Goal: Information Seeking & Learning: Learn about a topic

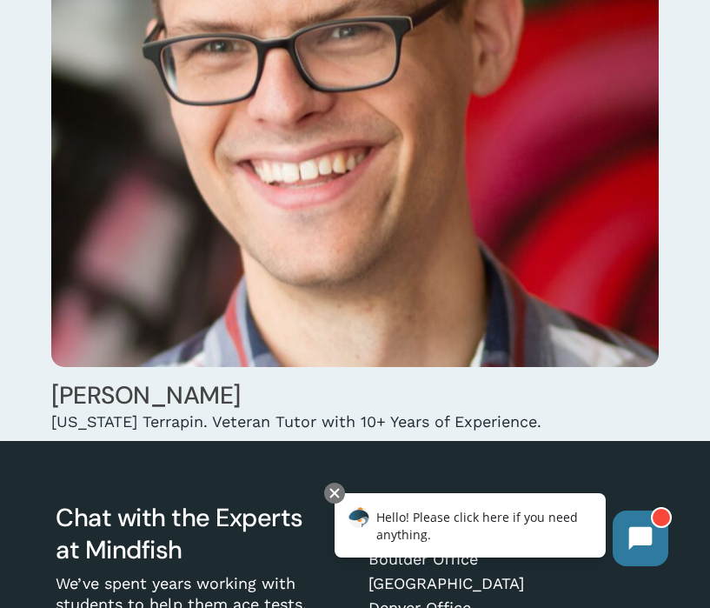
scroll to position [28695, 0]
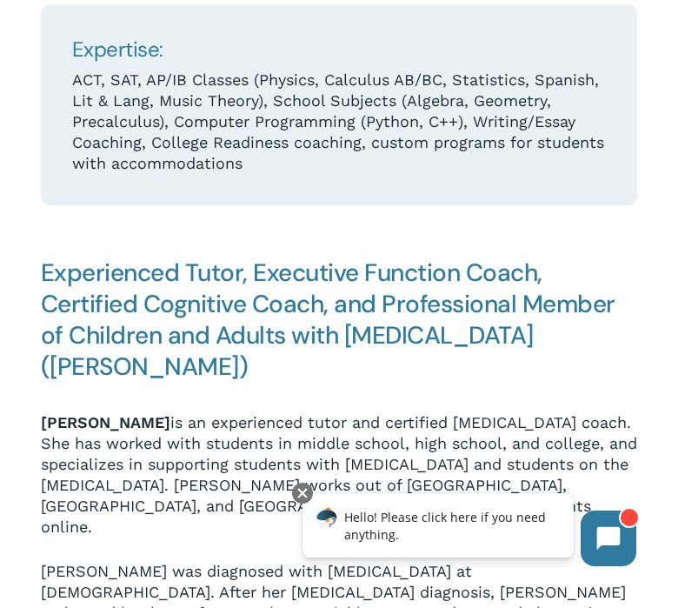
scroll to position [570, 0]
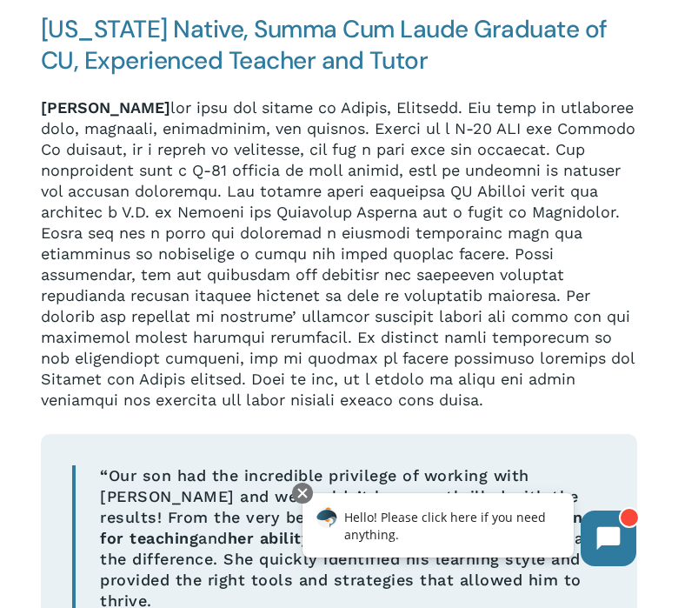
scroll to position [1077, 0]
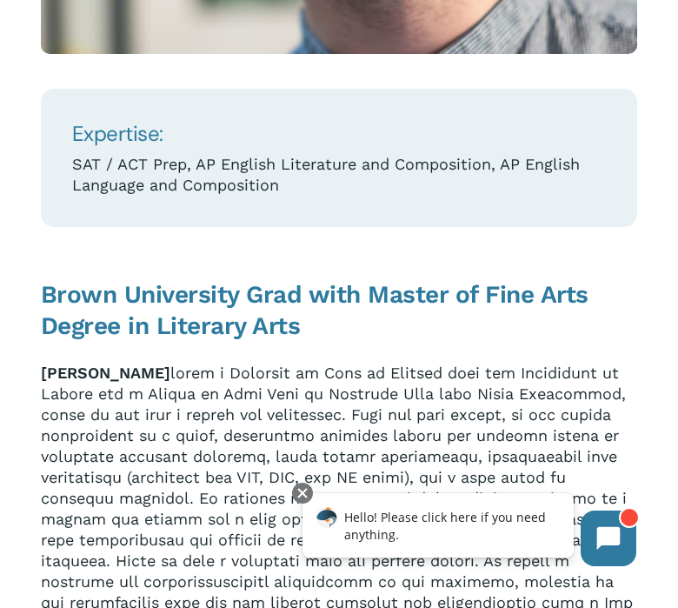
scroll to position [808, 0]
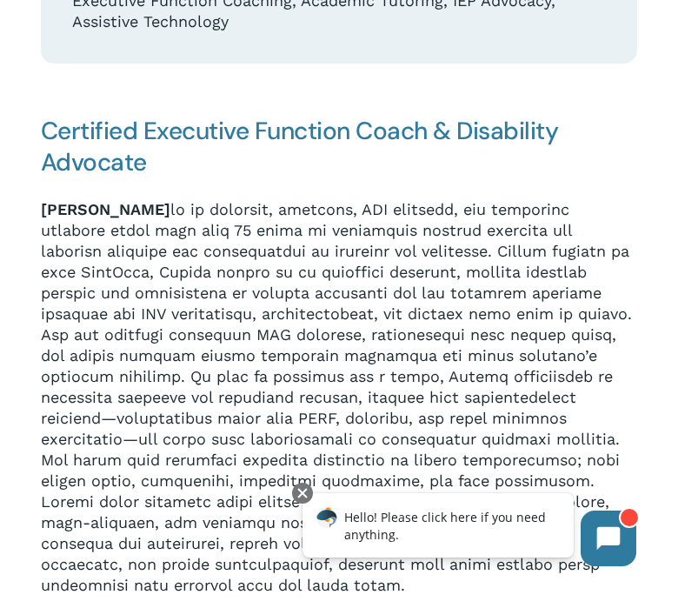
scroll to position [979, 0]
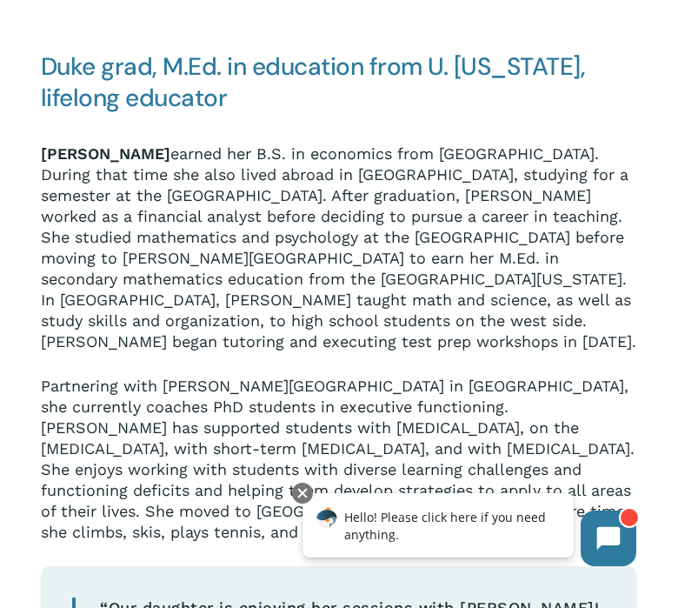
scroll to position [1014, 0]
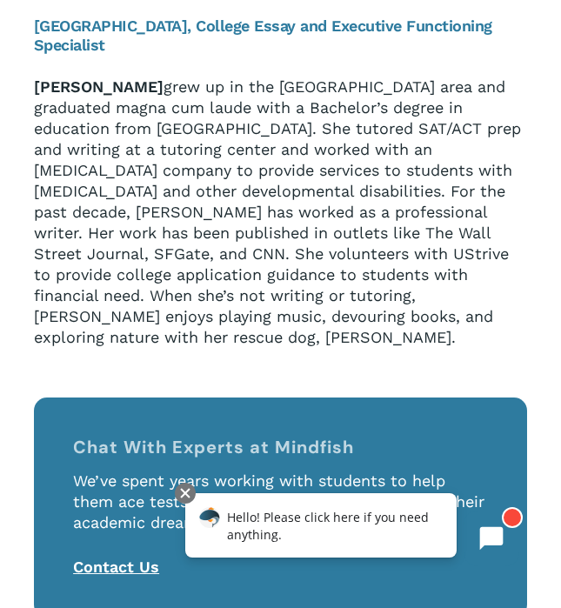
scroll to position [942, 0]
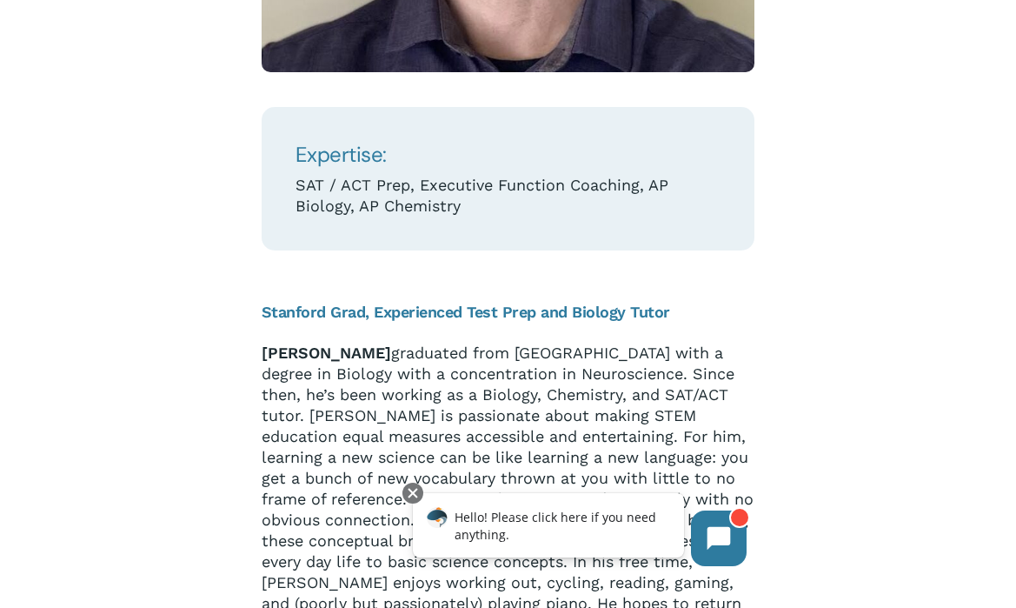
scroll to position [624, 0]
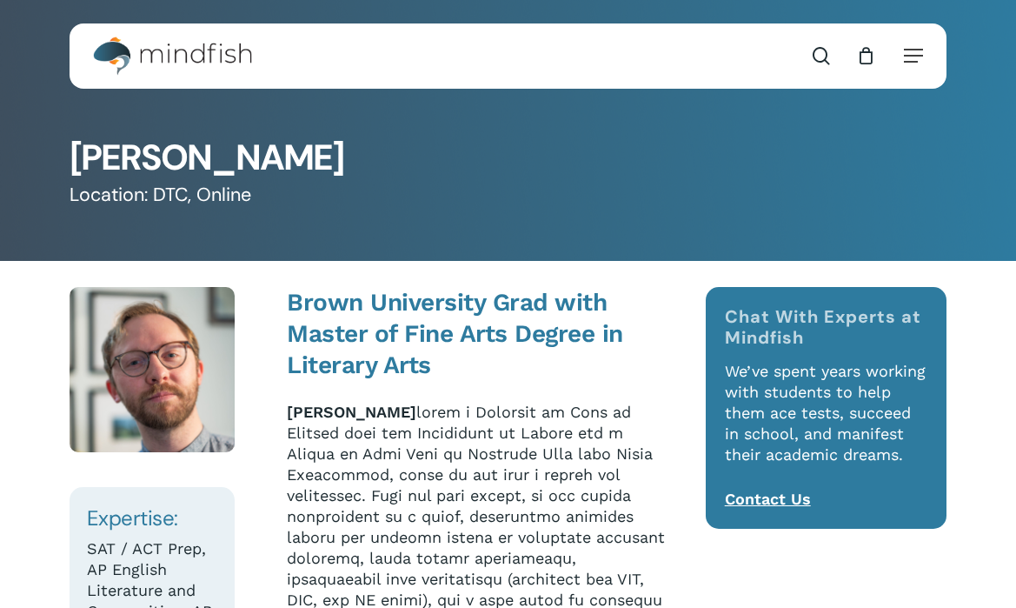
scroll to position [760, 0]
